Goal: Transaction & Acquisition: Book appointment/travel/reservation

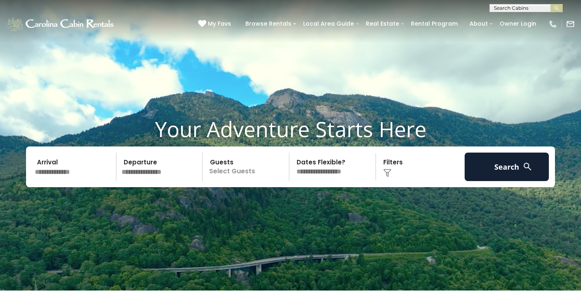
click at [48, 174] on input "text" at bounding box center [74, 167] width 84 height 28
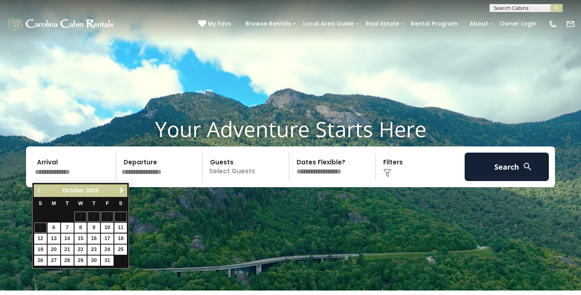
click at [120, 227] on link "11" at bounding box center [120, 228] width 13 height 10
type input "********"
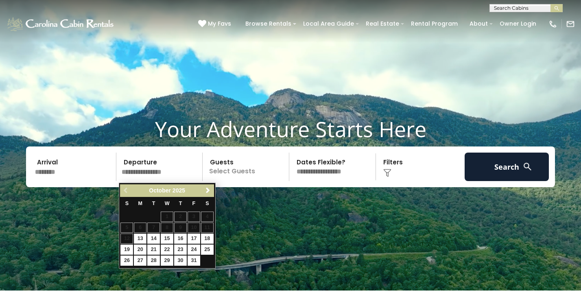
click at [141, 237] on link "13" at bounding box center [140, 239] width 13 height 10
type input "********"
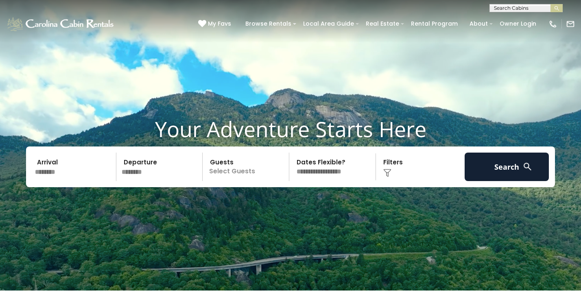
click at [224, 172] on p "Select Guests" at bounding box center [247, 167] width 84 height 28
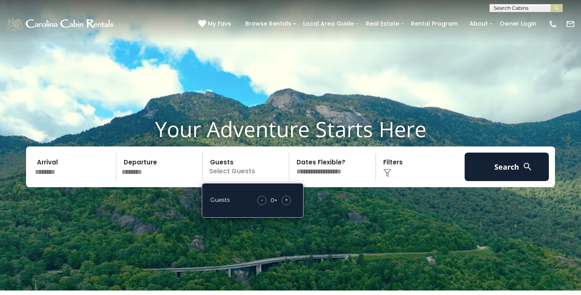
click at [285, 203] on span "+" at bounding box center [286, 200] width 3 height 8
click at [386, 173] on img at bounding box center [387, 173] width 8 height 8
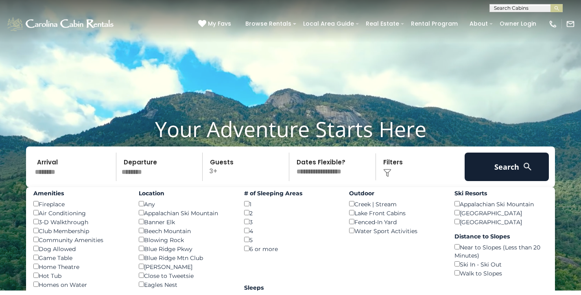
click at [391, 172] on img at bounding box center [387, 173] width 8 height 8
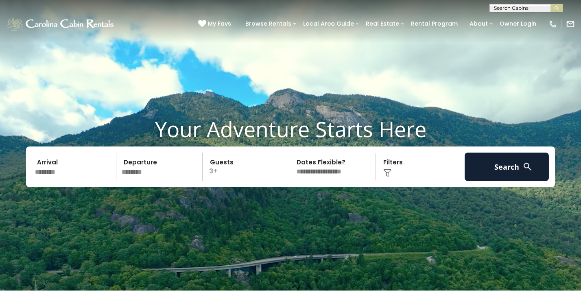
click at [391, 172] on img at bounding box center [387, 173] width 8 height 8
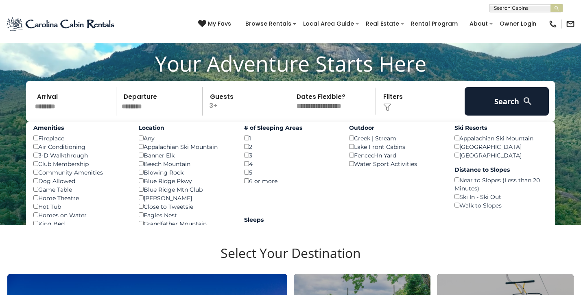
scroll to position [68, 0]
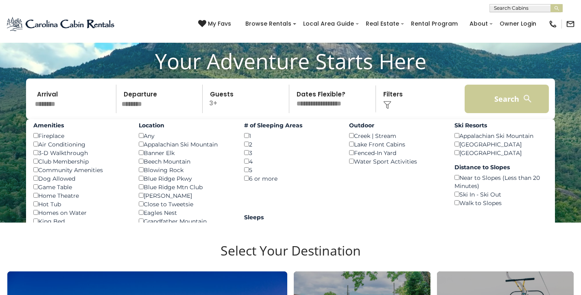
click at [501, 104] on button "Search" at bounding box center [507, 99] width 84 height 28
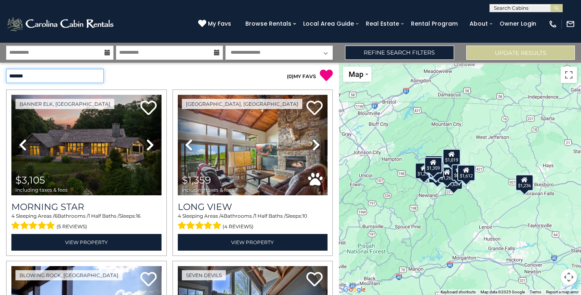
select select "*********"
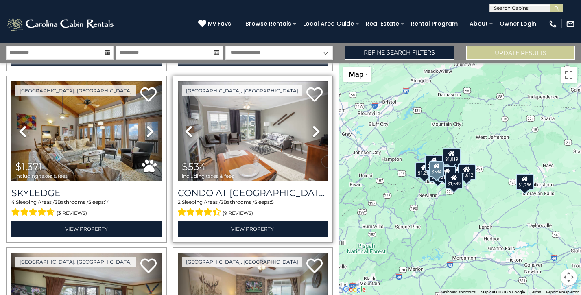
scroll to position [528, 0]
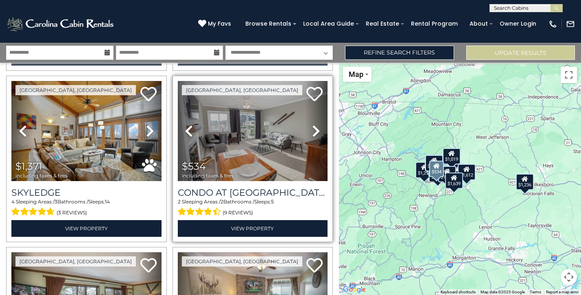
click at [312, 125] on icon at bounding box center [316, 131] width 8 height 13
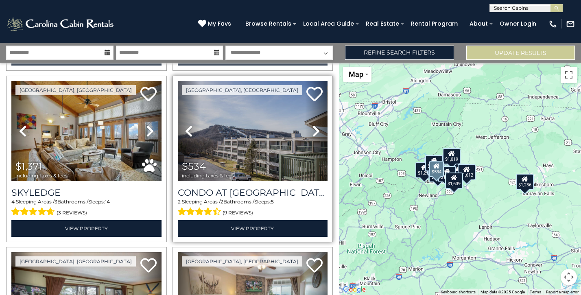
click at [312, 125] on icon at bounding box center [316, 131] width 8 height 13
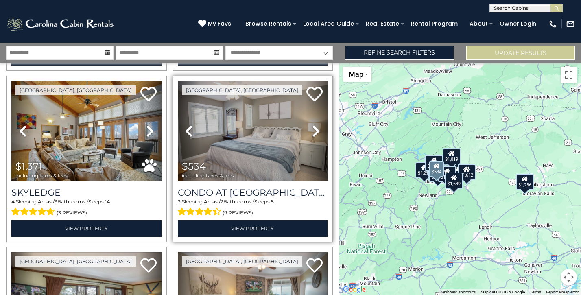
click at [312, 125] on icon at bounding box center [316, 131] width 8 height 13
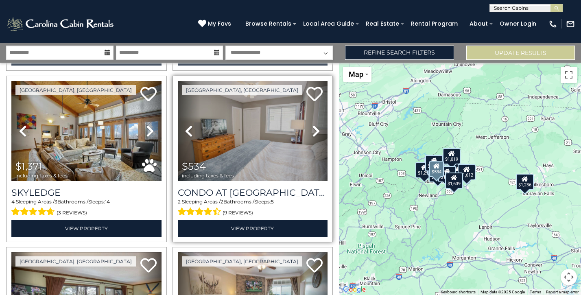
click at [312, 125] on icon at bounding box center [316, 131] width 8 height 13
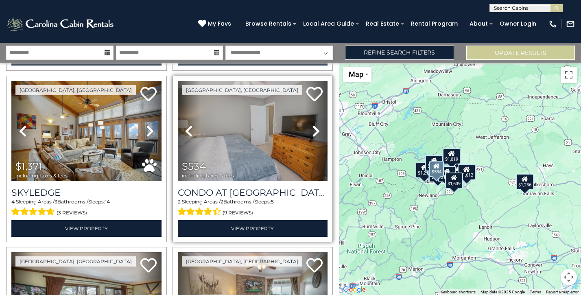
click at [312, 125] on icon at bounding box center [316, 131] width 8 height 13
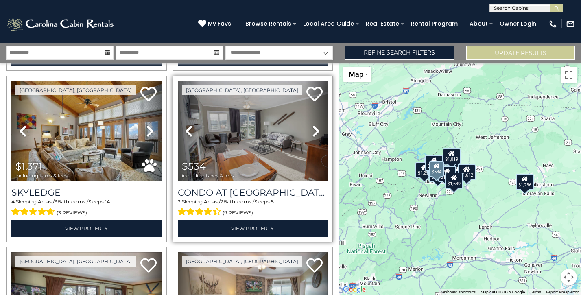
click at [312, 125] on icon at bounding box center [316, 131] width 8 height 13
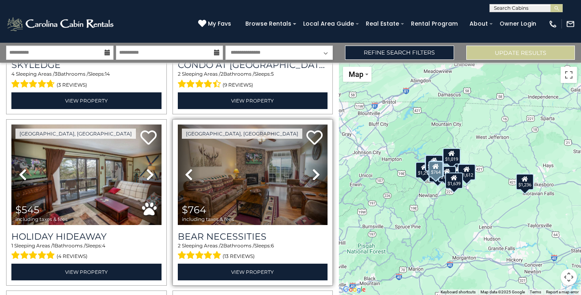
scroll to position [661, 0]
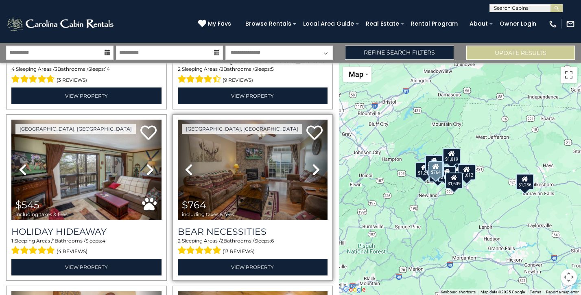
click at [312, 163] on icon at bounding box center [316, 169] width 8 height 13
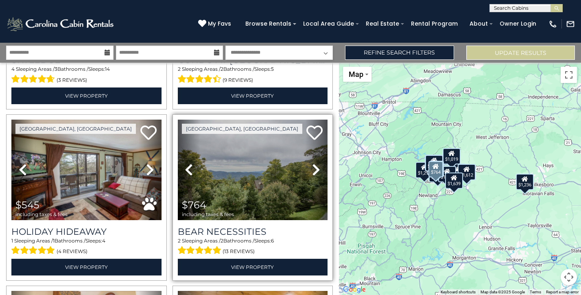
click at [312, 163] on icon at bounding box center [316, 169] width 8 height 13
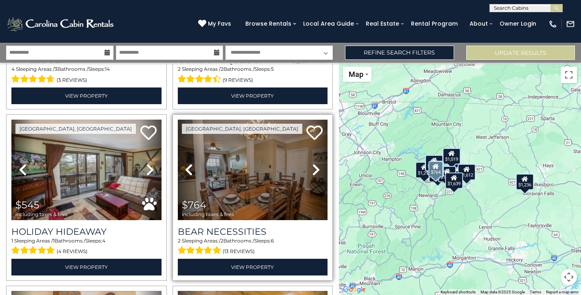
click at [312, 163] on icon at bounding box center [316, 169] width 8 height 13
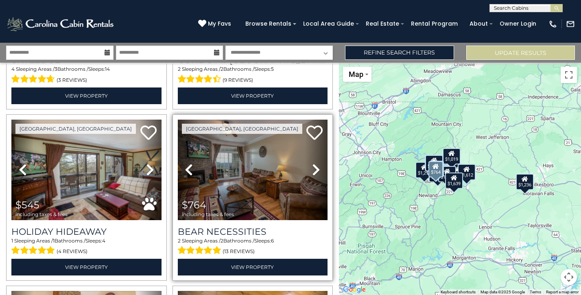
click at [312, 163] on icon at bounding box center [316, 169] width 8 height 13
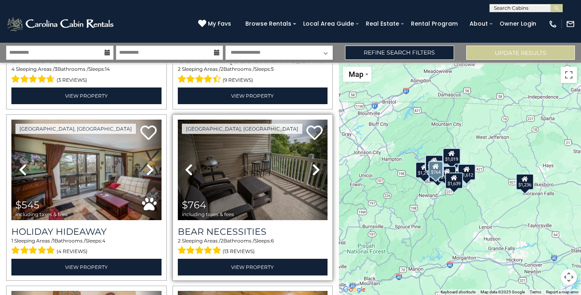
click at [312, 163] on icon at bounding box center [316, 169] width 8 height 13
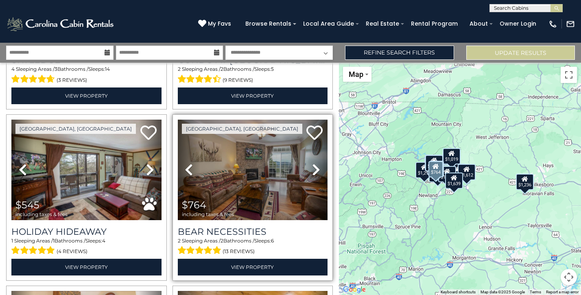
click at [312, 163] on icon at bounding box center [316, 169] width 8 height 13
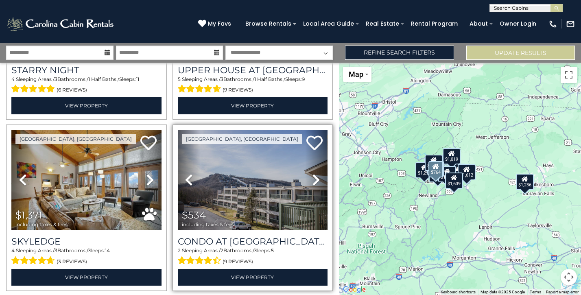
scroll to position [475, 0]
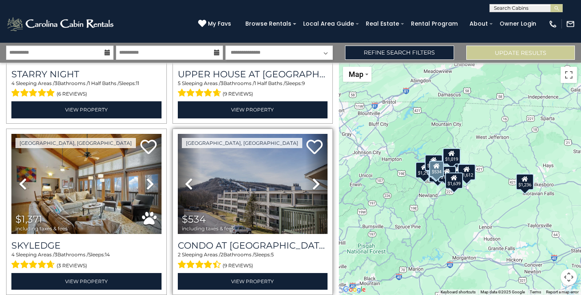
click at [239, 178] on img at bounding box center [253, 184] width 150 height 101
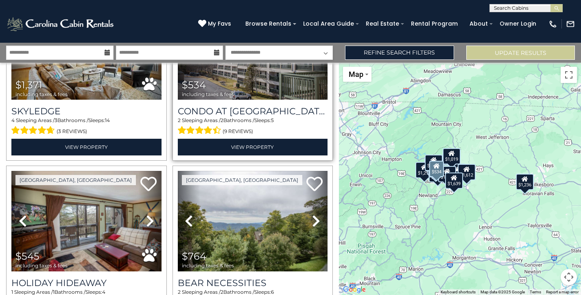
scroll to position [615, 0]
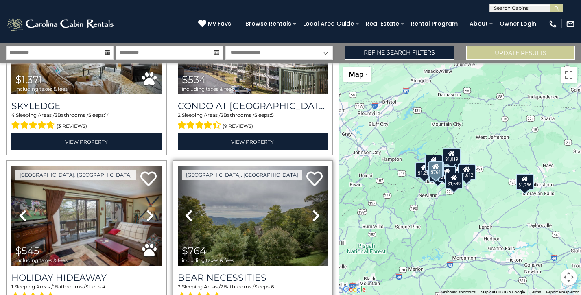
click at [242, 212] on img at bounding box center [253, 216] width 150 height 101
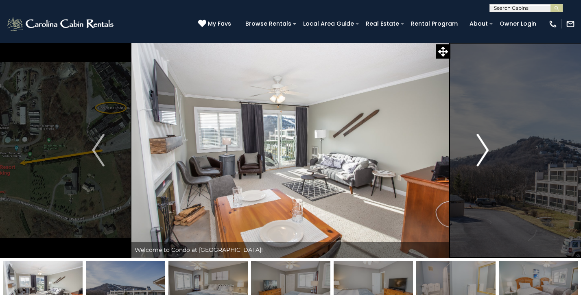
click at [480, 150] on img "Next" at bounding box center [483, 150] width 12 height 33
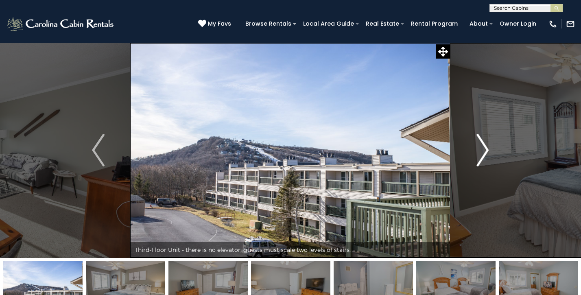
click at [480, 150] on img "Next" at bounding box center [483, 150] width 12 height 33
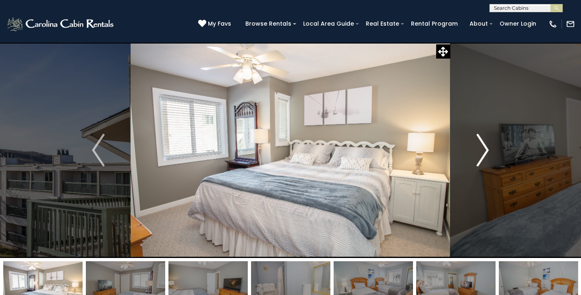
click at [480, 150] on img "Next" at bounding box center [483, 150] width 12 height 33
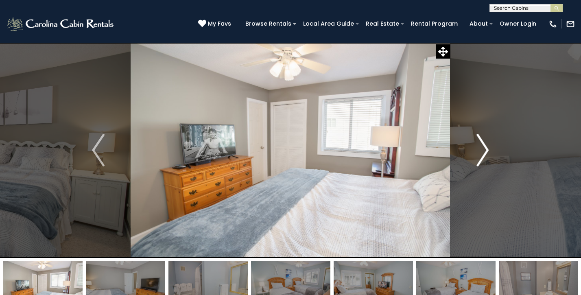
click at [480, 150] on img "Next" at bounding box center [483, 150] width 12 height 33
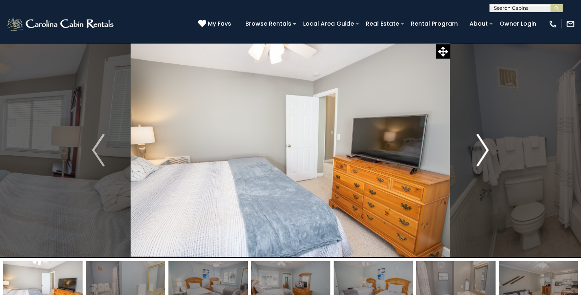
click at [480, 150] on img "Next" at bounding box center [483, 150] width 12 height 33
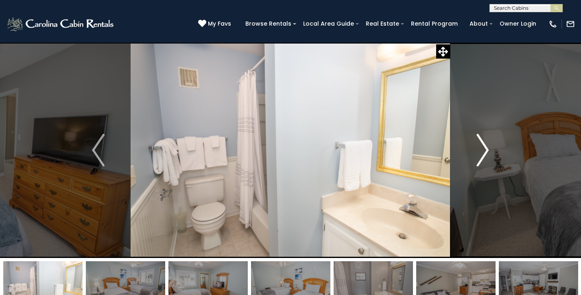
click at [480, 150] on img "Next" at bounding box center [483, 150] width 12 height 33
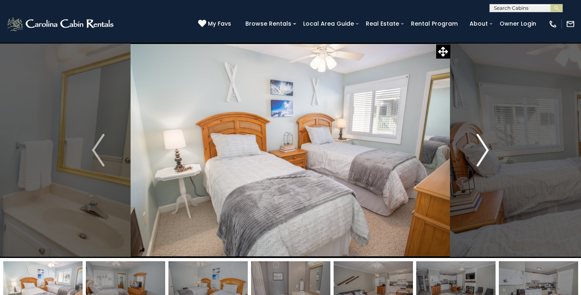
click at [480, 150] on img "Next" at bounding box center [483, 150] width 12 height 33
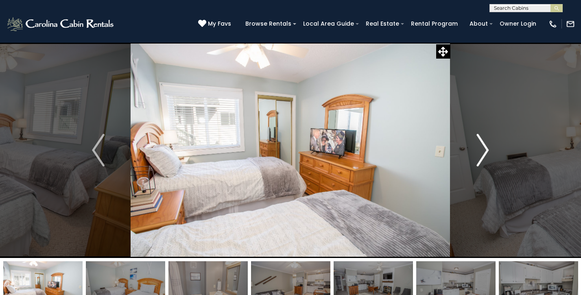
click at [480, 150] on img "Next" at bounding box center [483, 150] width 12 height 33
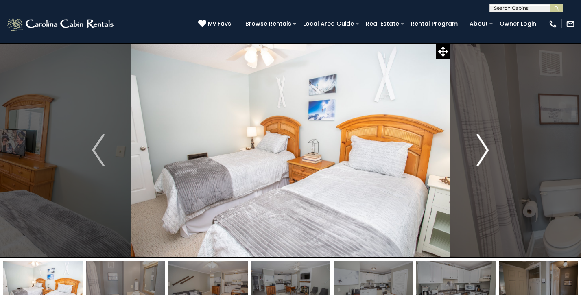
click at [480, 150] on img "Next" at bounding box center [483, 150] width 12 height 33
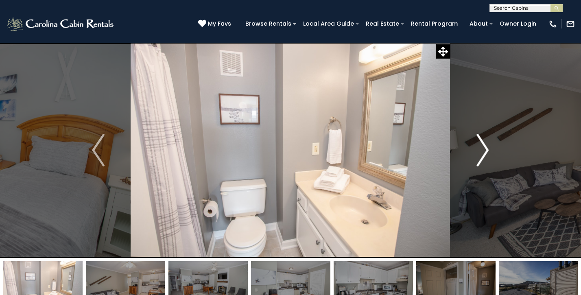
click at [480, 150] on img "Next" at bounding box center [483, 150] width 12 height 33
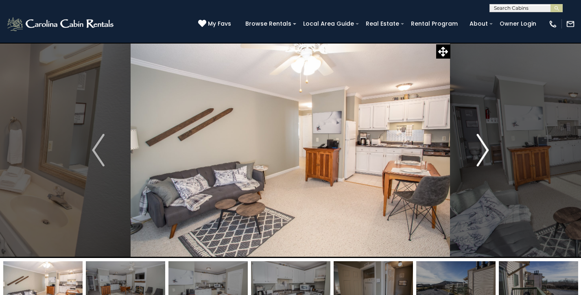
click at [480, 150] on img "Next" at bounding box center [483, 150] width 12 height 33
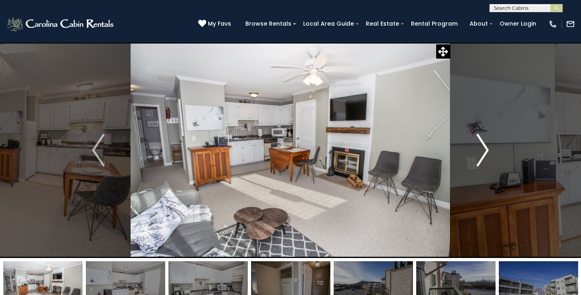
click at [480, 150] on img "Next" at bounding box center [483, 150] width 12 height 33
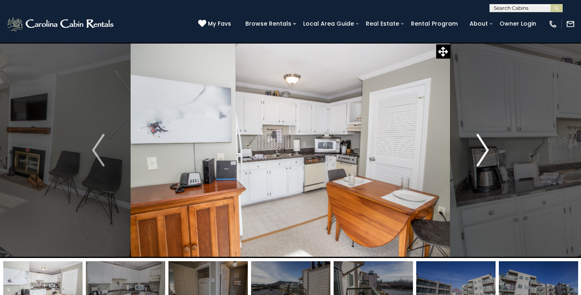
click at [480, 150] on img "Next" at bounding box center [483, 150] width 12 height 33
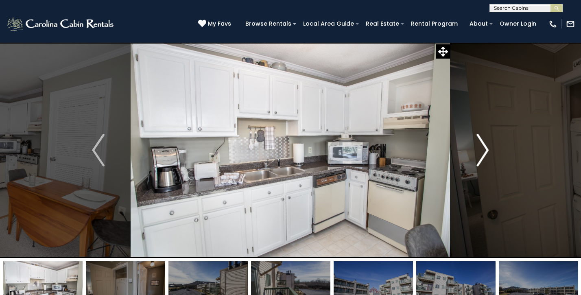
click at [480, 150] on img "Next" at bounding box center [483, 150] width 12 height 33
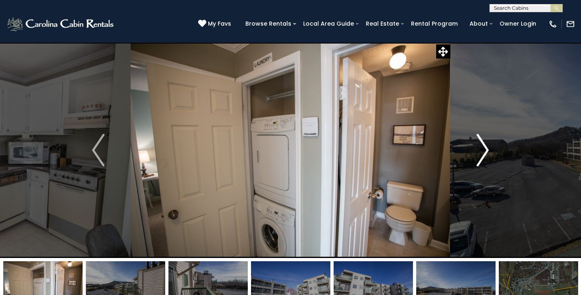
click at [480, 150] on img "Next" at bounding box center [483, 150] width 12 height 33
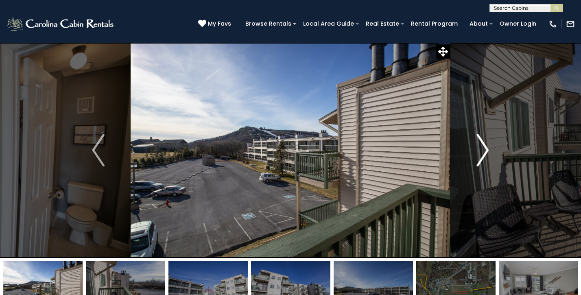
click at [480, 150] on img "Next" at bounding box center [483, 150] width 12 height 33
